Goal: Transaction & Acquisition: Purchase product/service

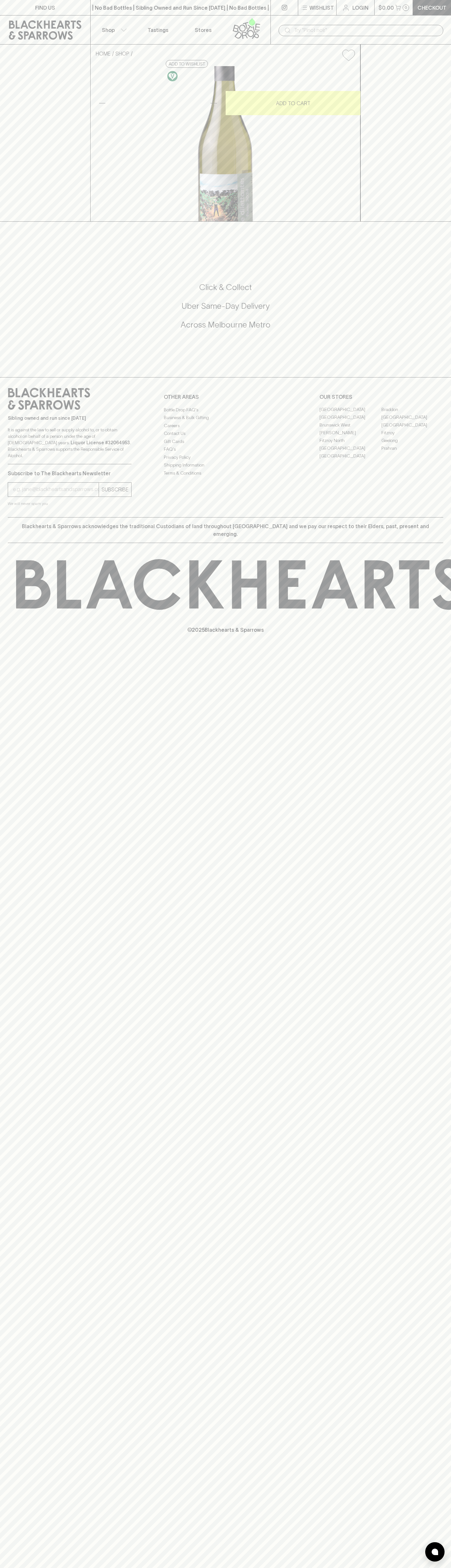
click at [2, 20] on link at bounding box center [45, 30] width 91 height 29
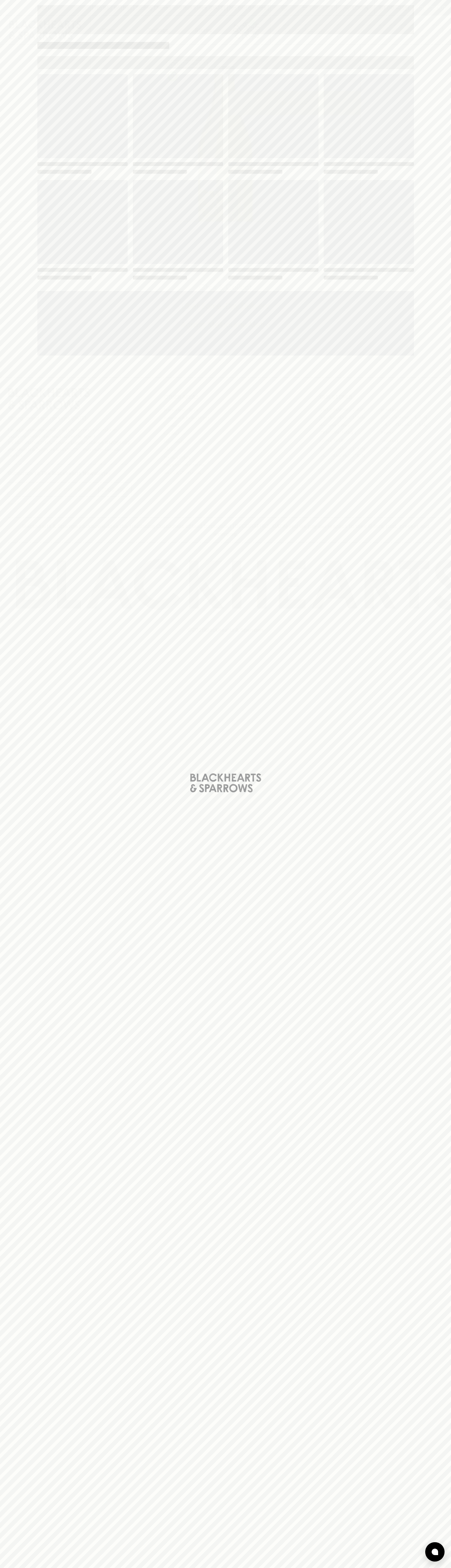
click at [387, 1567] on html "FIND US | No Bad Bottles | Sibling Owned and Run Since [DATE] | No Bad Bottles …" at bounding box center [226, 784] width 451 height 1568
click at [0, 401] on div "Loading" at bounding box center [226, 784] width 451 height 1568
